Goal: Transaction & Acquisition: Purchase product/service

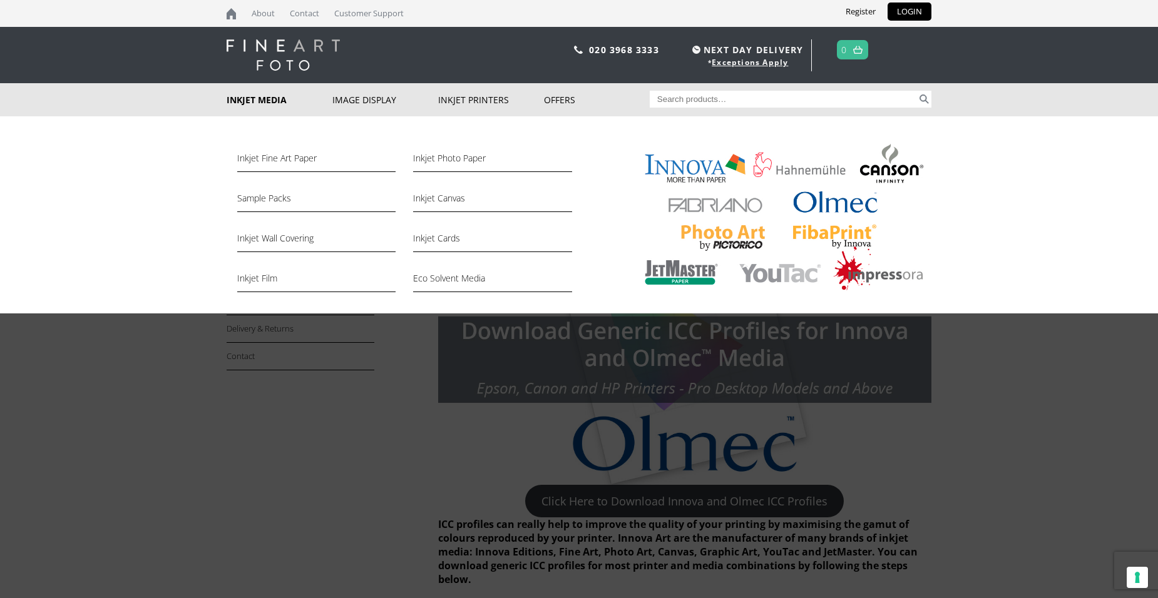
click at [250, 99] on link "Inkjet Media" at bounding box center [280, 99] width 106 height 33
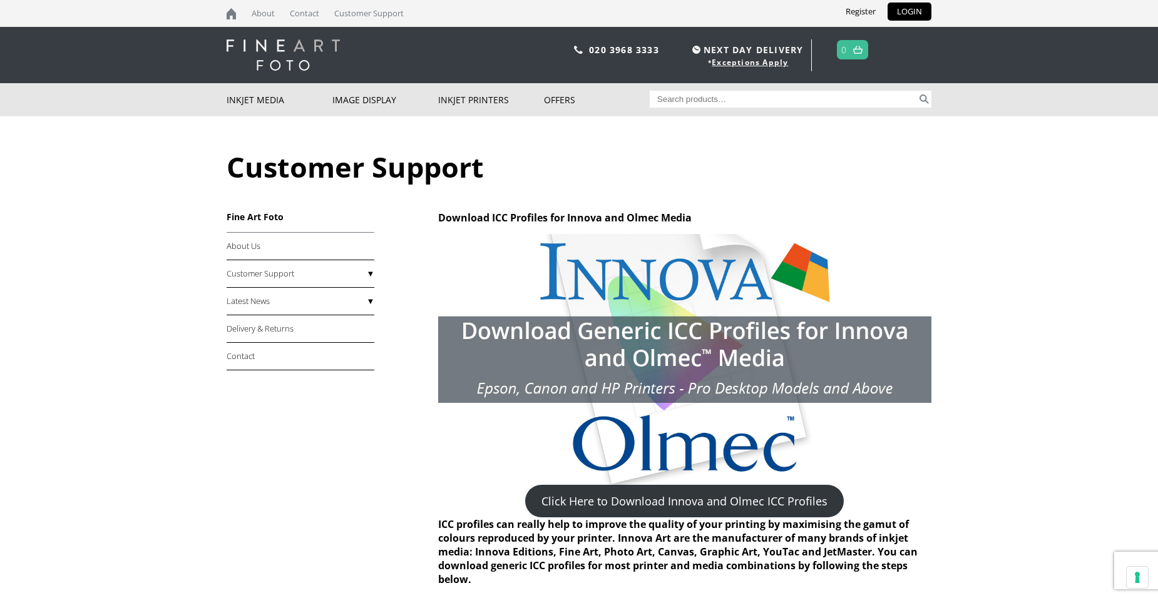
scroll to position [63, 0]
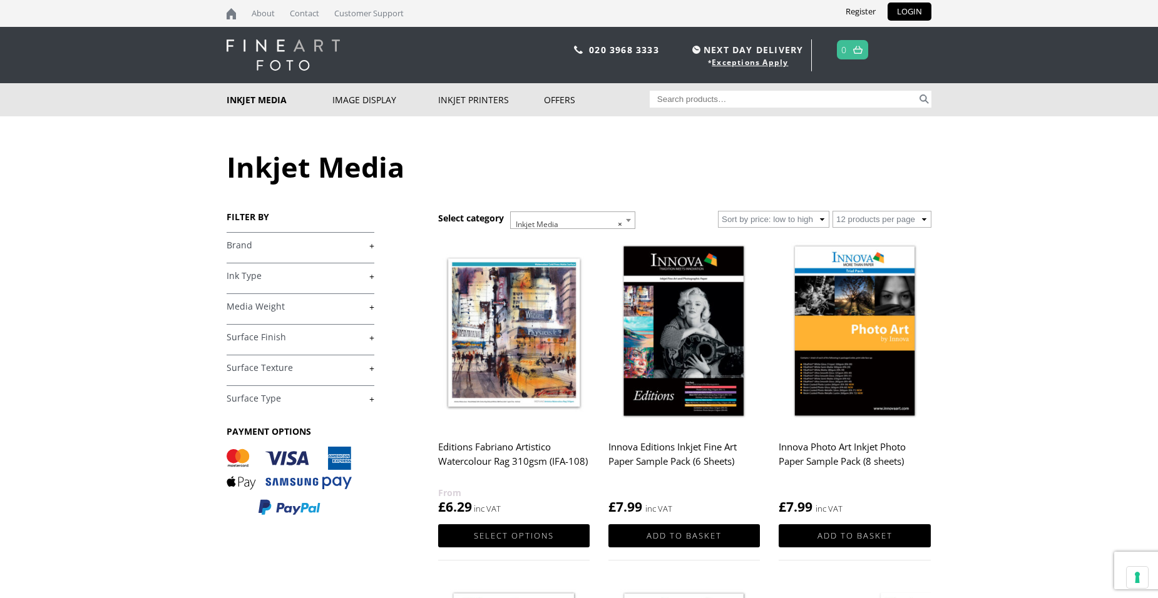
scroll to position [63, 0]
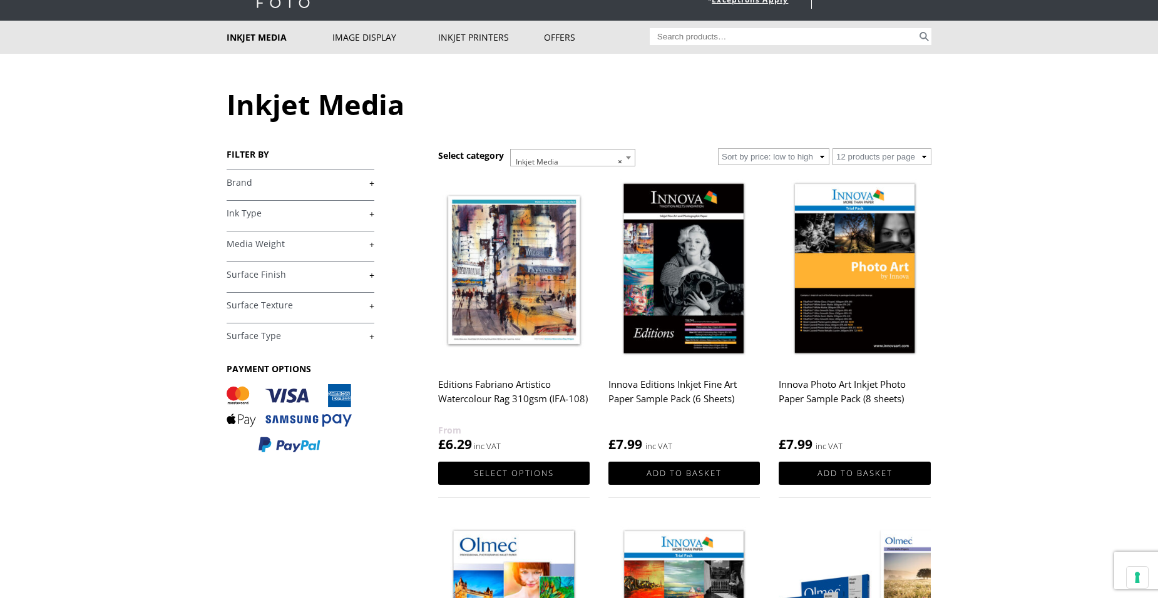
click at [235, 180] on link "+" at bounding box center [301, 183] width 148 height 12
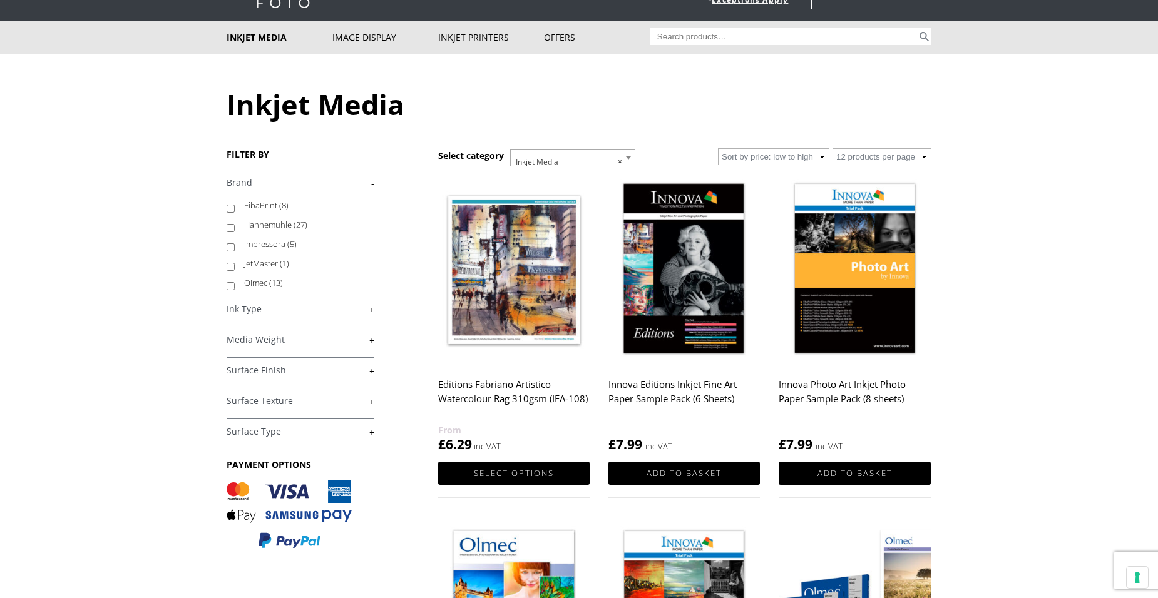
click at [233, 285] on input "Olmec (13)" at bounding box center [231, 286] width 8 height 8
checkbox input "true"
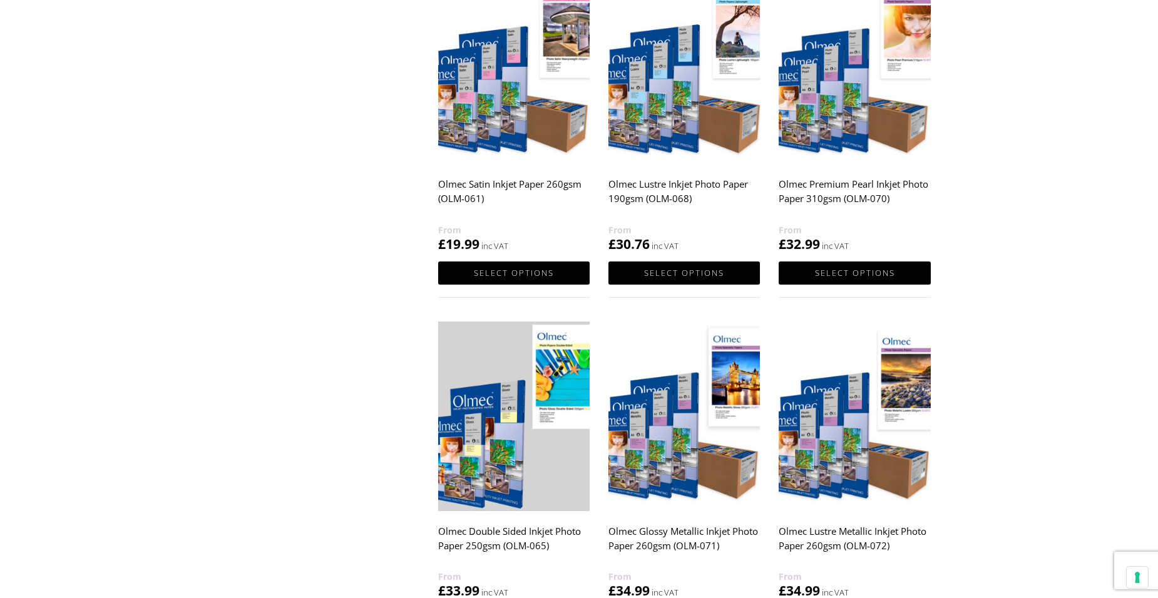
scroll to position [939, 0]
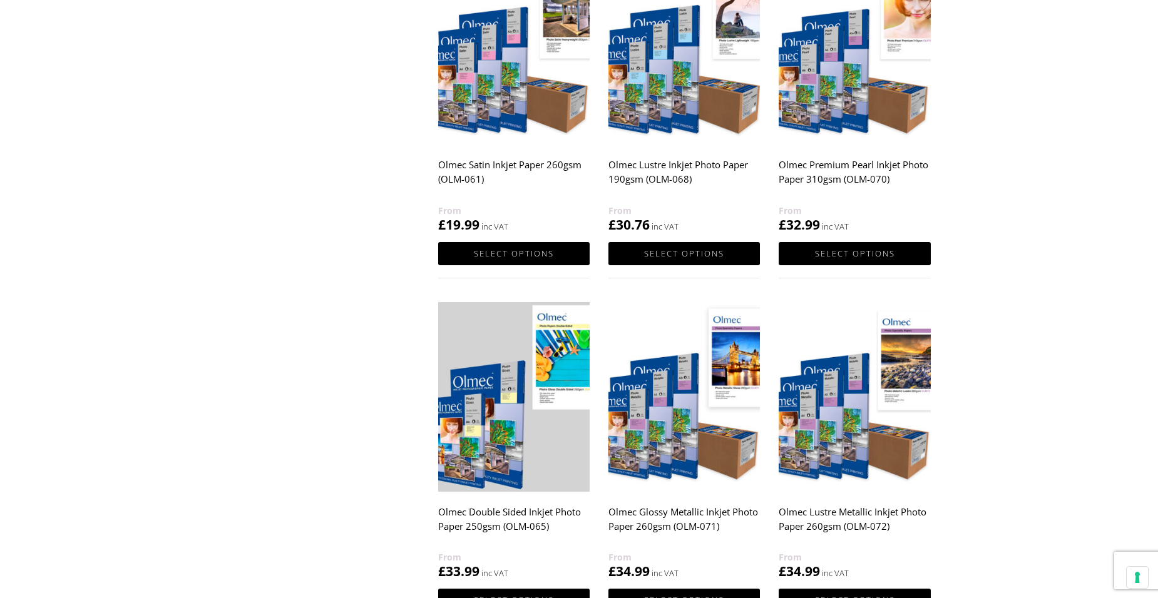
click at [677, 422] on img at bounding box center [683, 397] width 151 height 190
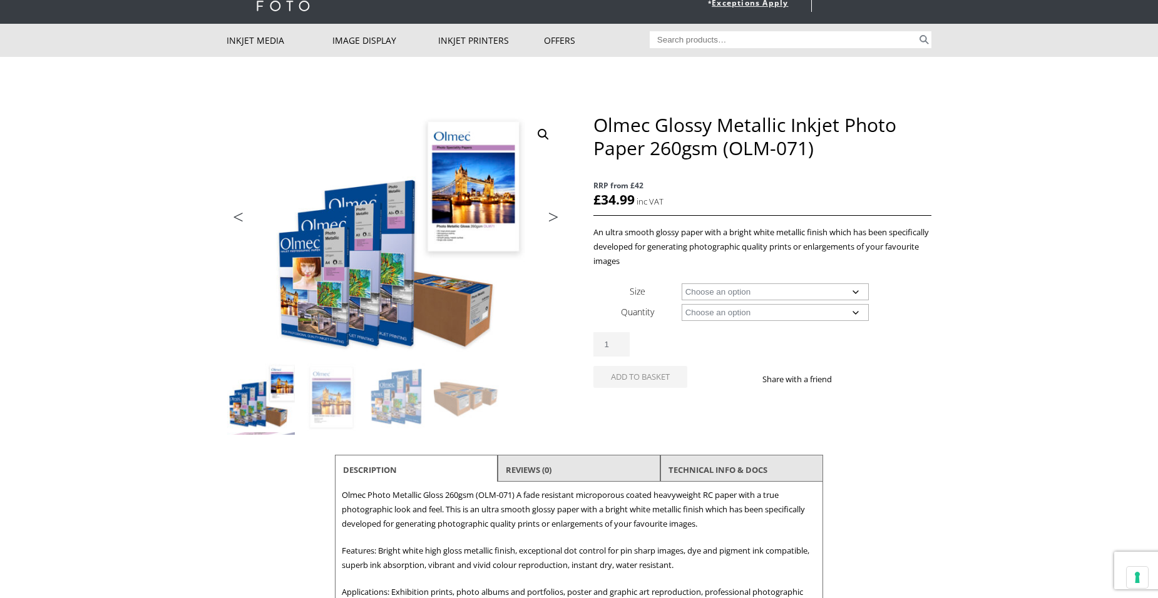
scroll to position [63, 0]
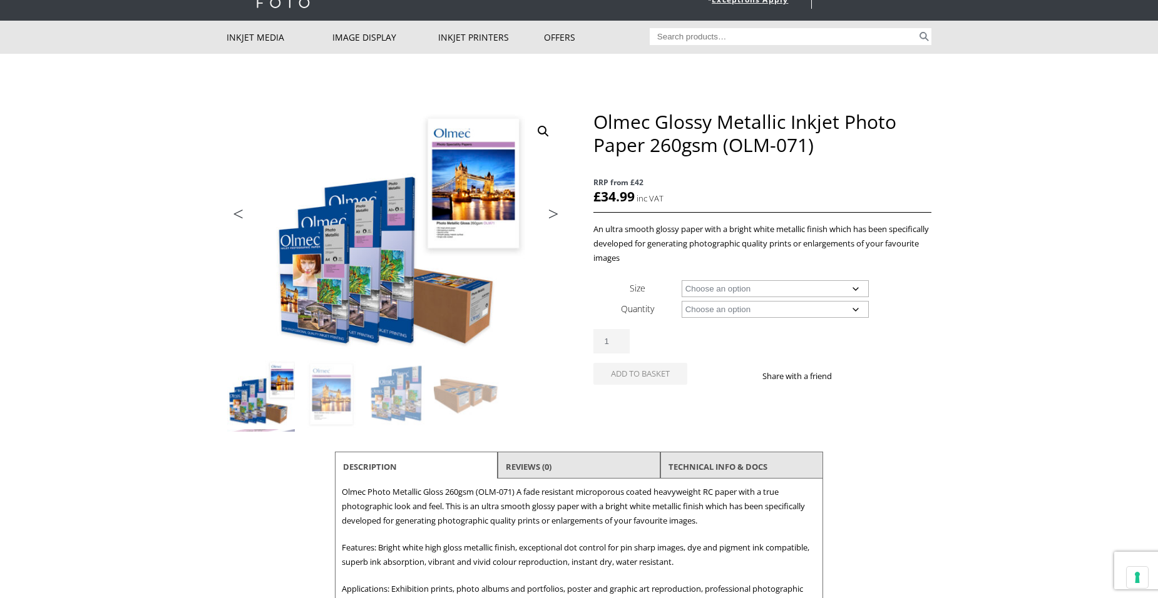
click at [747, 288] on select "Choose an option A4 Sheet A3 Sheet A3+ Sheet A2 Sheet 17" Wide Roll 24" Wide Ro…" at bounding box center [776, 288] width 188 height 17
click at [682, 280] on select "Choose an option A4 Sheet A3 Sheet A3+ Sheet A2 Sheet 17" Wide Roll 24" Wide Ro…" at bounding box center [776, 288] width 188 height 17
select select "a3-sheet"
click at [715, 311] on select "Choose an option 50 Sheets" at bounding box center [776, 309] width 188 height 17
select select "50-sheets"
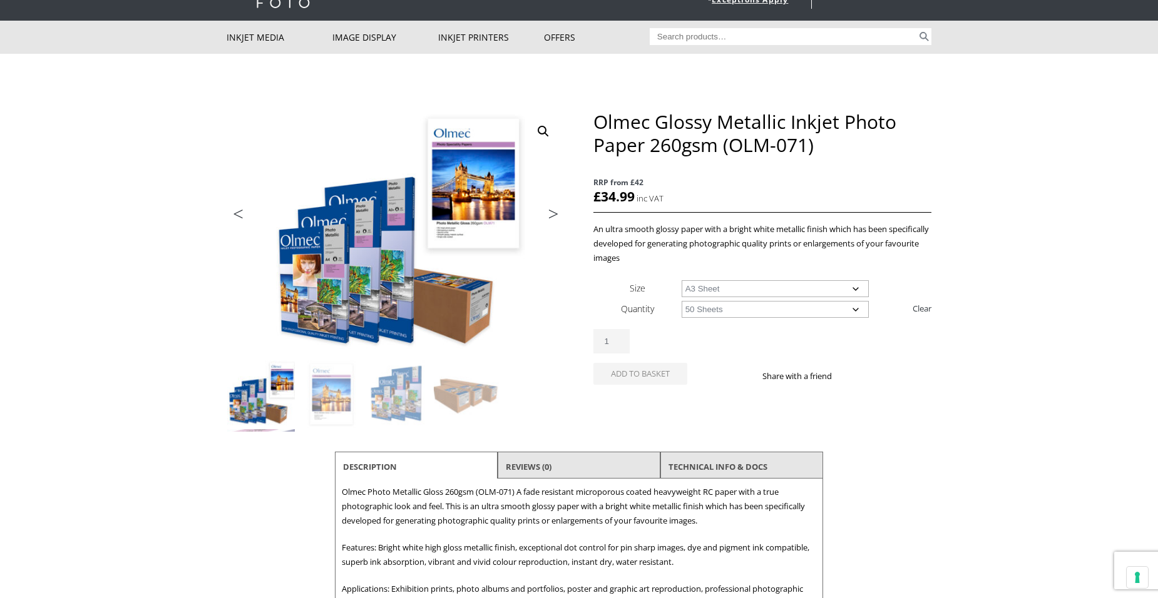
click at [682, 301] on select "Choose an option 50 Sheets" at bounding box center [776, 309] width 188 height 17
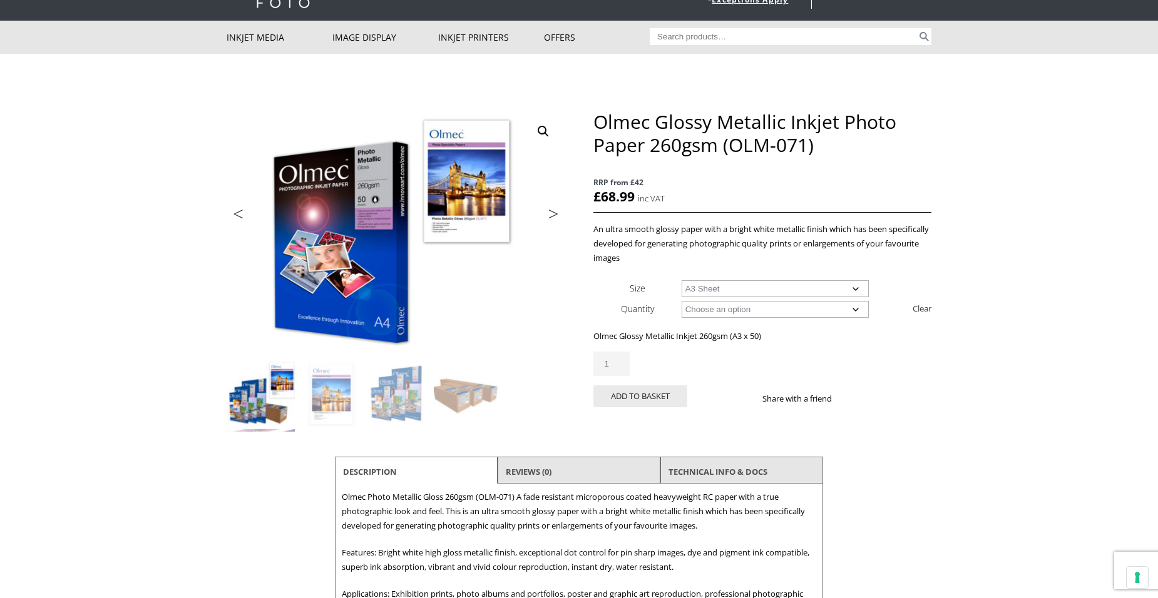
click at [801, 288] on select "Choose an option A4 Sheet A3 Sheet A3+ Sheet A2 Sheet" at bounding box center [776, 288] width 188 height 17
click at [682, 280] on select "Choose an option A4 Sheet A3 Sheet A3+ Sheet A2 Sheet" at bounding box center [776, 288] width 188 height 17
select select "a4-sheet"
click at [772, 88] on div "🔍 Previous Next Olmec Glossy Metallic Inkjet Photo Paper 260gsm (OLM-071) RRP f…" at bounding box center [579, 576] width 705 height 1045
